Goal: Navigation & Orientation: Find specific page/section

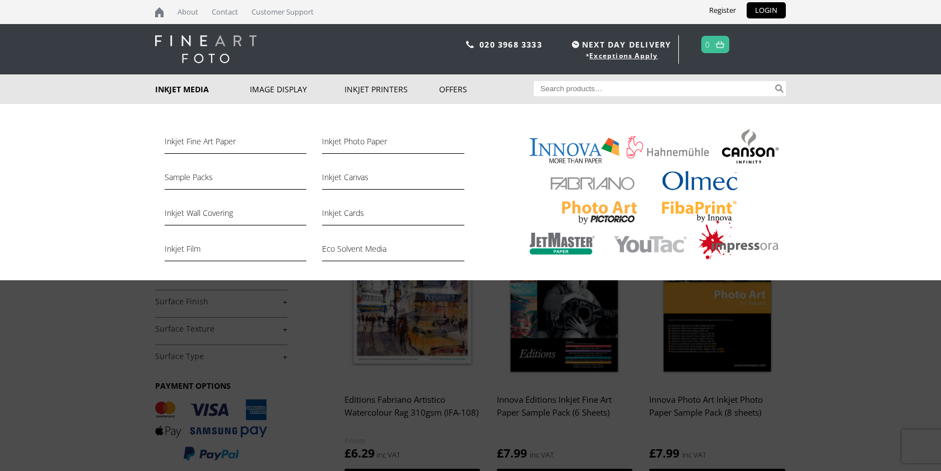
click at [758, 146] on img at bounding box center [650, 197] width 270 height 140
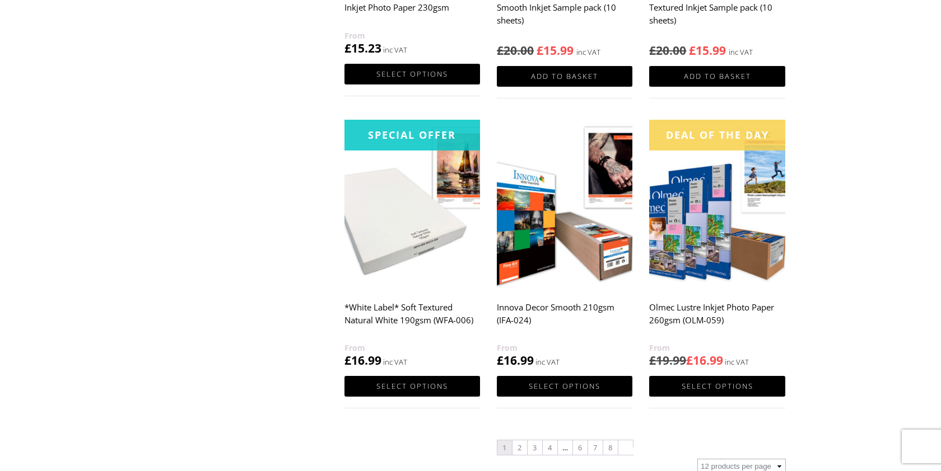
scroll to position [1032, 0]
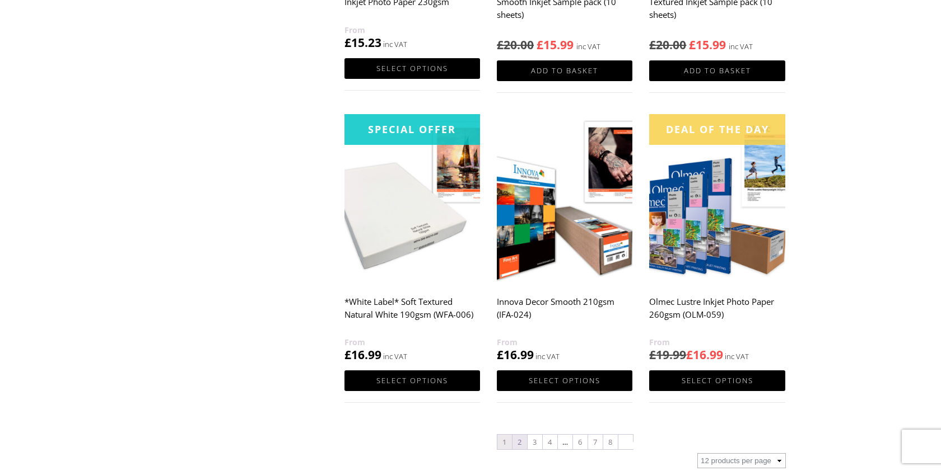
click at [518, 441] on link "2" at bounding box center [519, 442] width 15 height 15
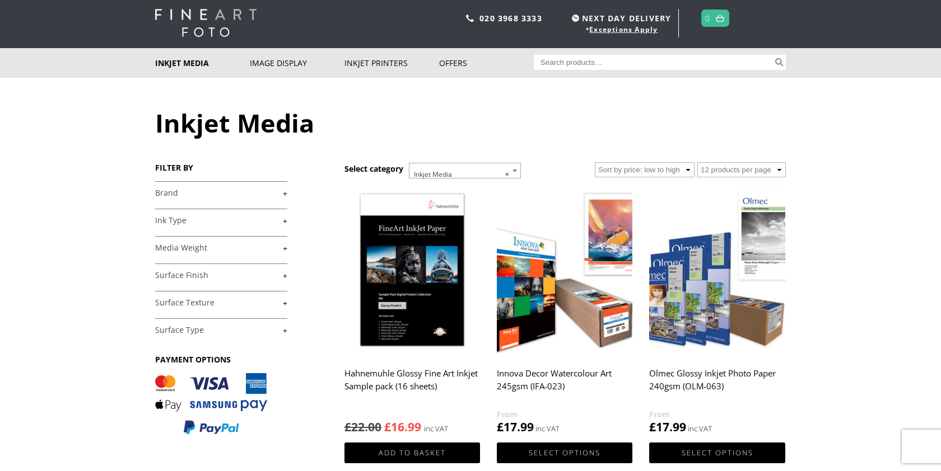
scroll to position [27, 0]
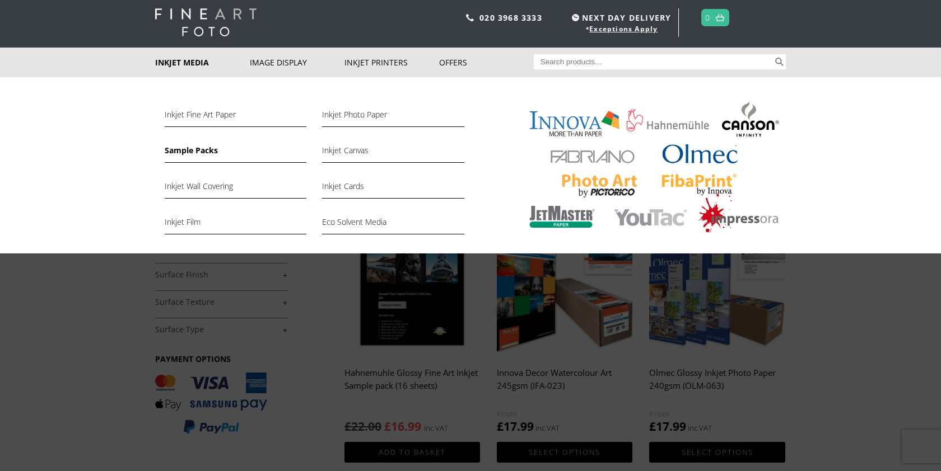
click at [199, 144] on link "Sample Packs" at bounding box center [236, 153] width 142 height 19
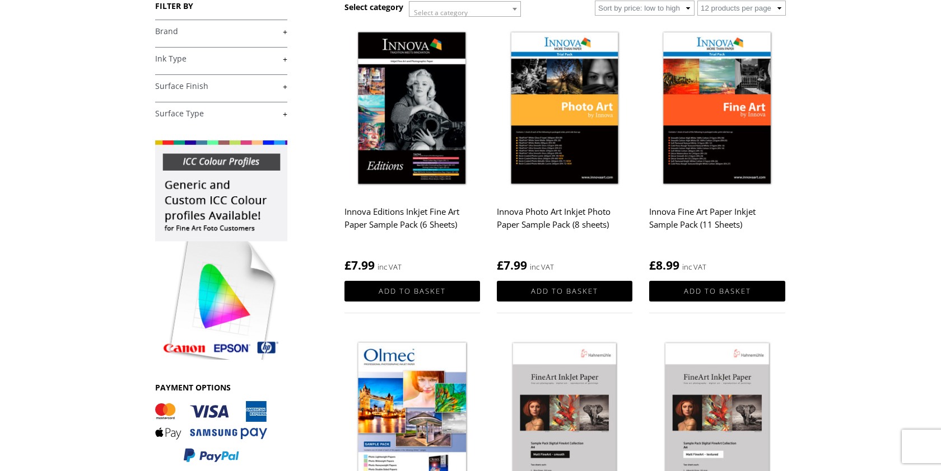
scroll to position [38, 0]
